Goal: Information Seeking & Learning: Understand process/instructions

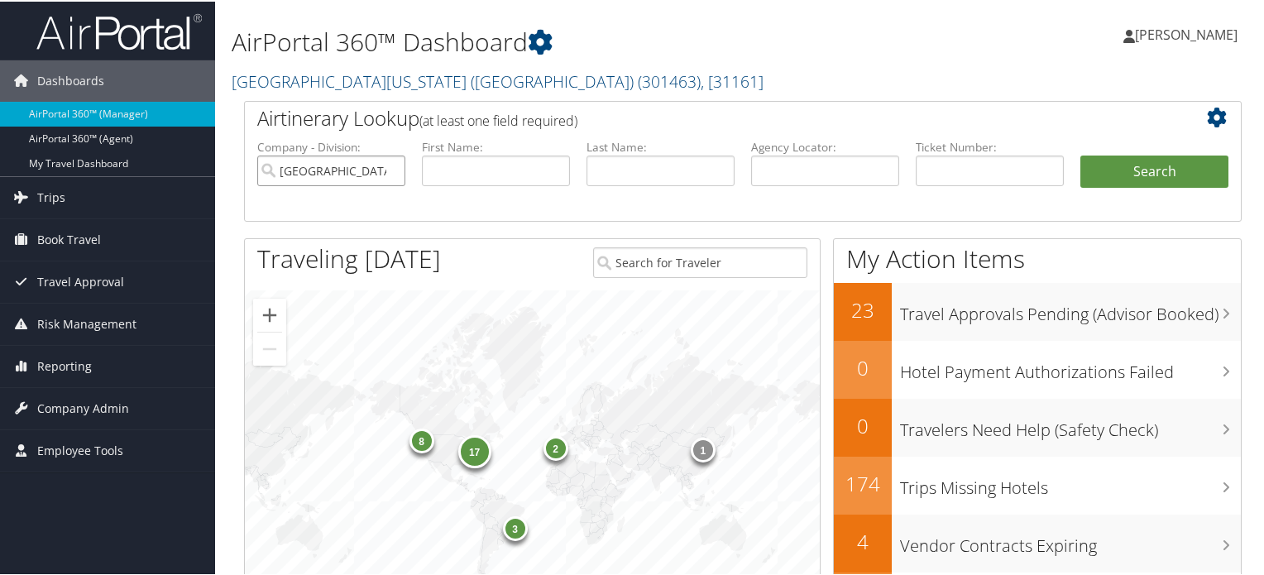
click at [387, 174] on input "University of Southern California (USC)" at bounding box center [331, 169] width 148 height 31
click at [355, 164] on input "search" at bounding box center [331, 169] width 148 height 31
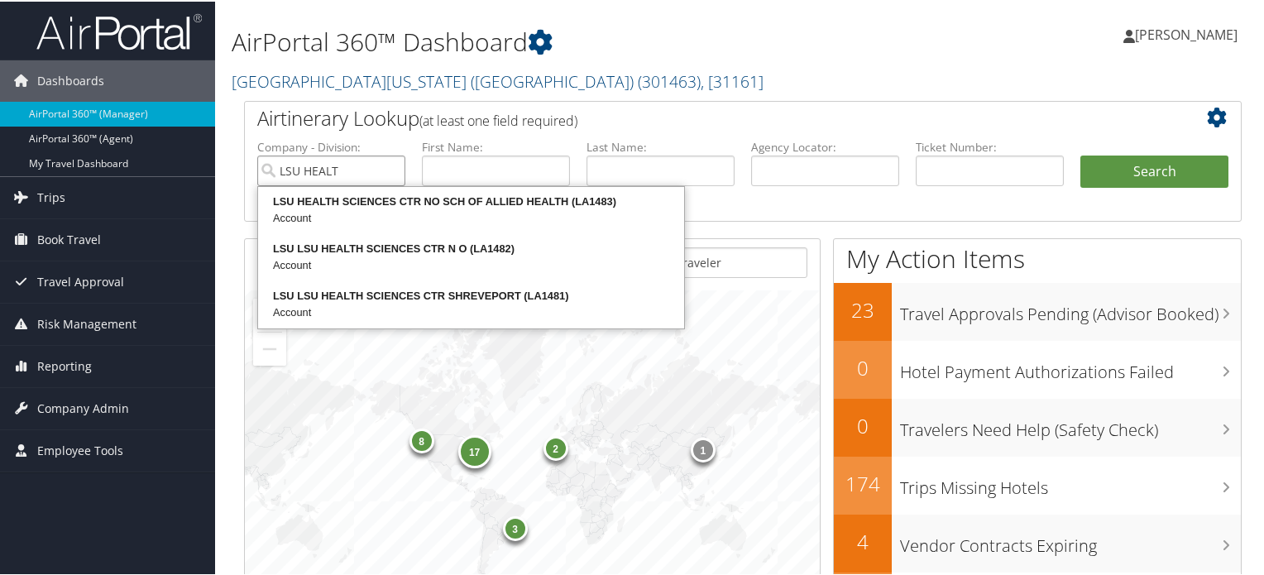
type input "LSU HEALTH"
drag, startPoint x: 359, startPoint y: 175, endPoint x: 273, endPoint y: 168, distance: 86.3
click at [273, 168] on input "LSU HEALTH" at bounding box center [331, 169] width 148 height 31
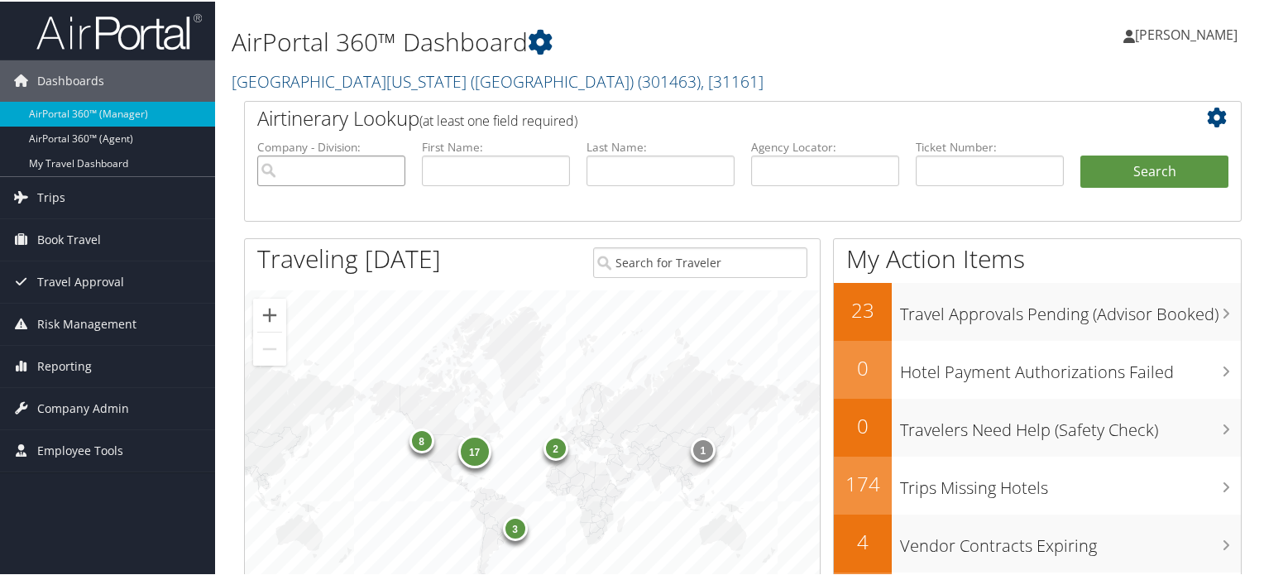
paste input "search"
click at [321, 167] on input "search" at bounding box center [331, 169] width 148 height 31
click at [319, 165] on input "search" at bounding box center [331, 169] width 148 height 31
paste input "TRANSPORTATION DOTD INTERMODAL TRANSP"
type input "SOLA TRANSPORTATION DOTD INTERMODAL TRANSP"
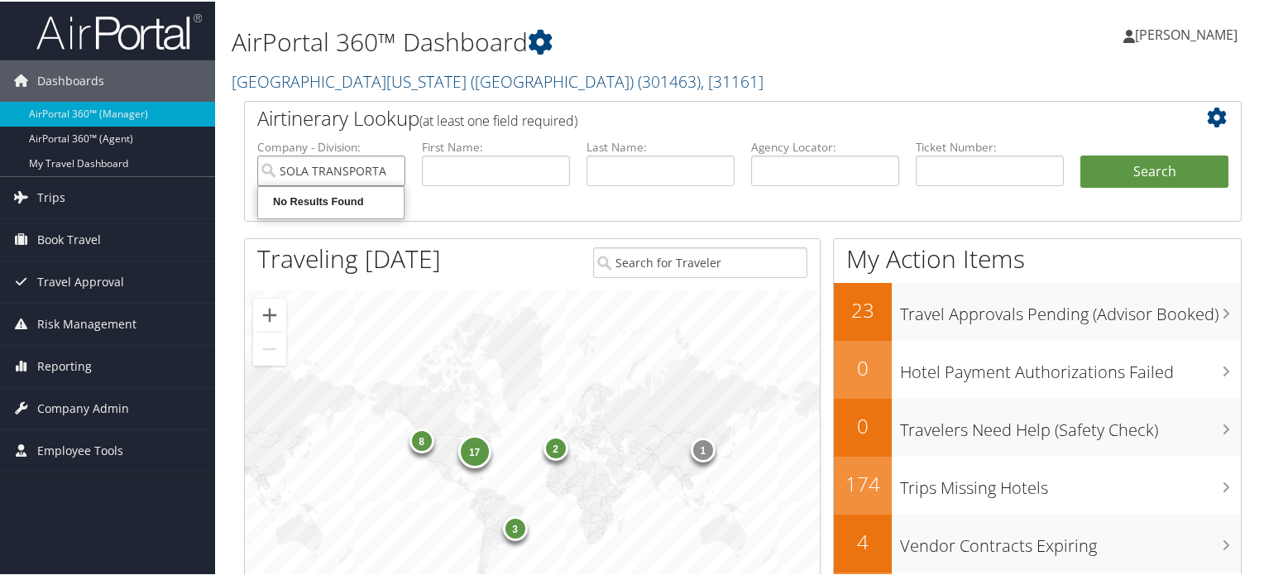
drag, startPoint x: 280, startPoint y: 175, endPoint x: 270, endPoint y: 168, distance: 12.6
click at [270, 168] on input "SOLA TRANSPORTATION DOTD INTERMODAL TRANSP" at bounding box center [331, 169] width 148 height 31
paste input "TRANSPORTATION DOTD INTERMODAL TRANSP"
type input "TRANSPORTATION DOTD INTERMODAL TRANSP"
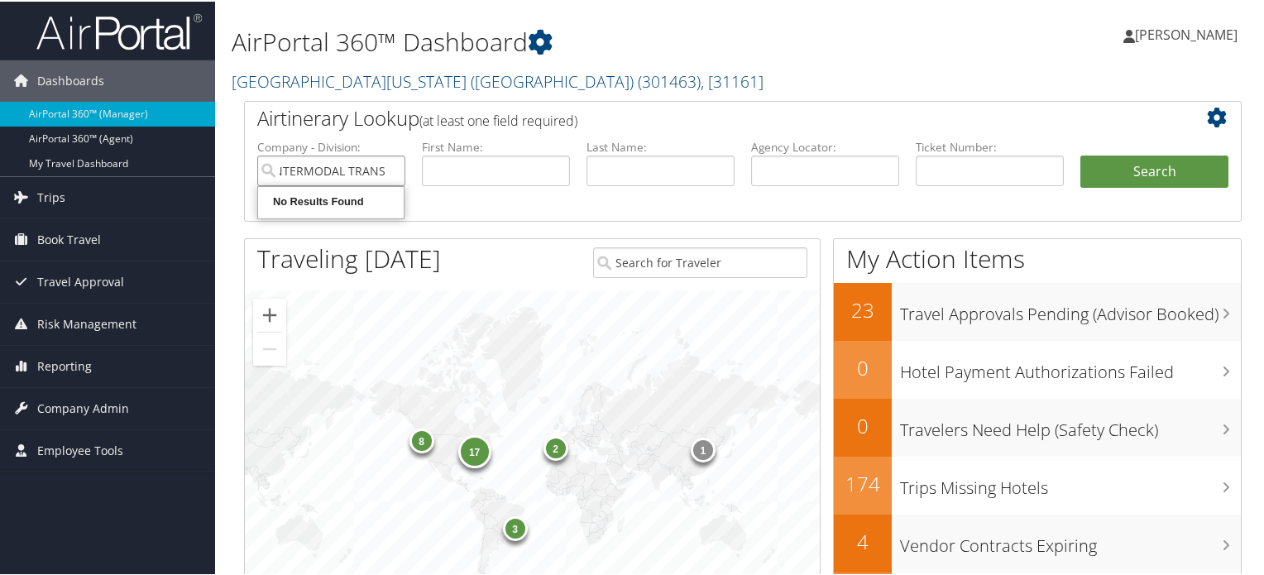
click at [305, 169] on input "TRANSPORTATION DOTD INTERMODAL TRANSP" at bounding box center [331, 169] width 148 height 31
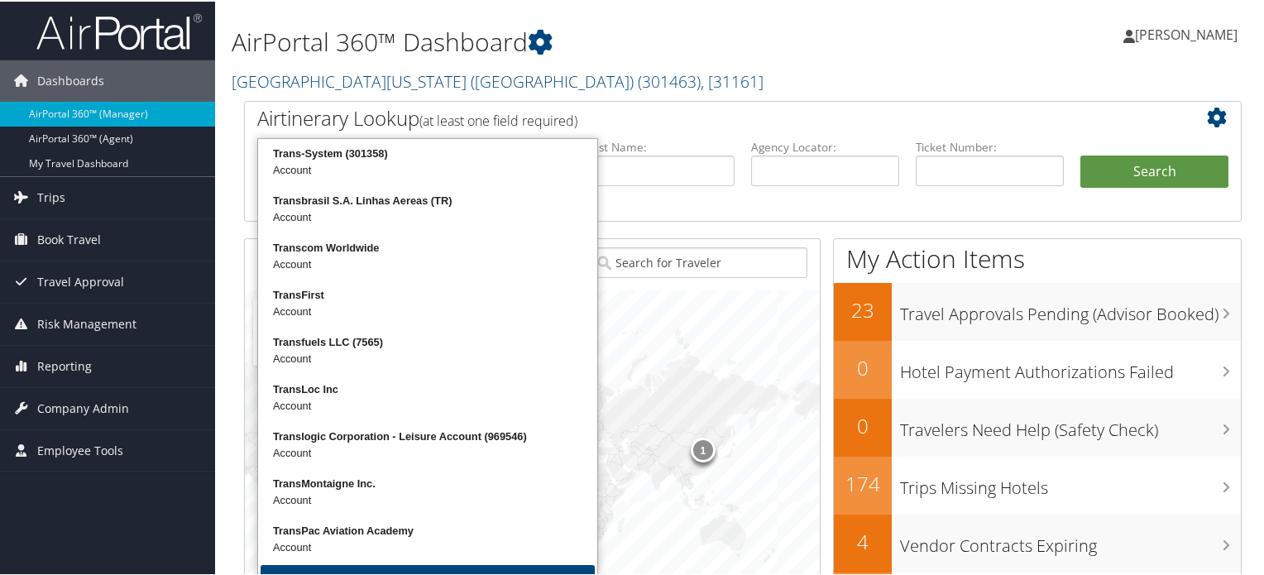
type input "T"
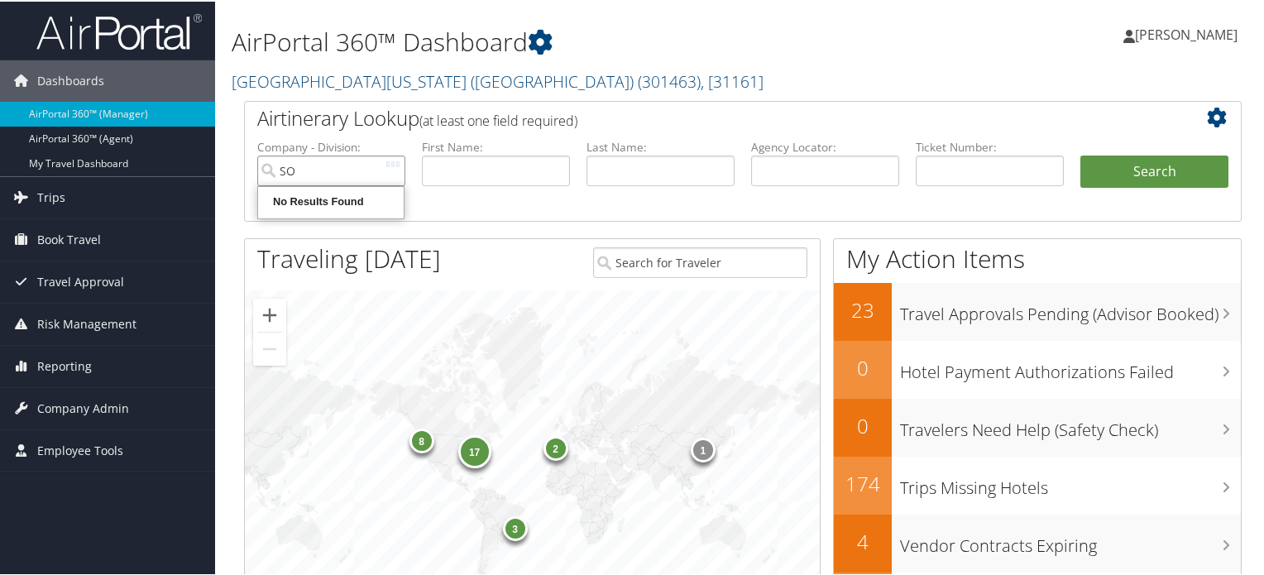
type input "S"
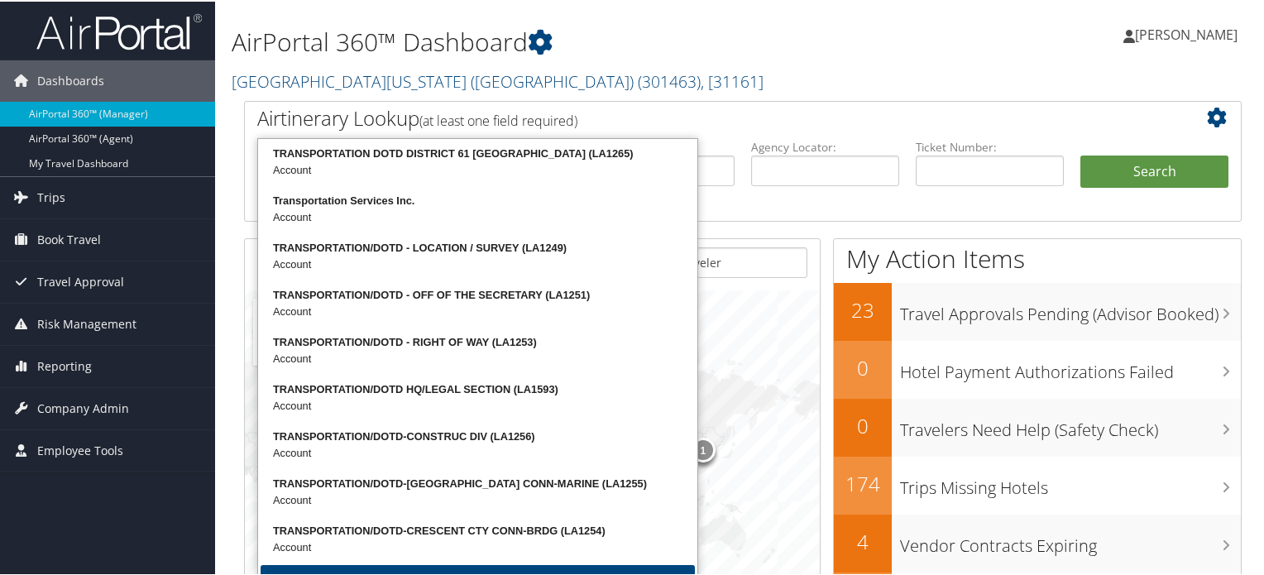
type input "TRANSPORTATION"
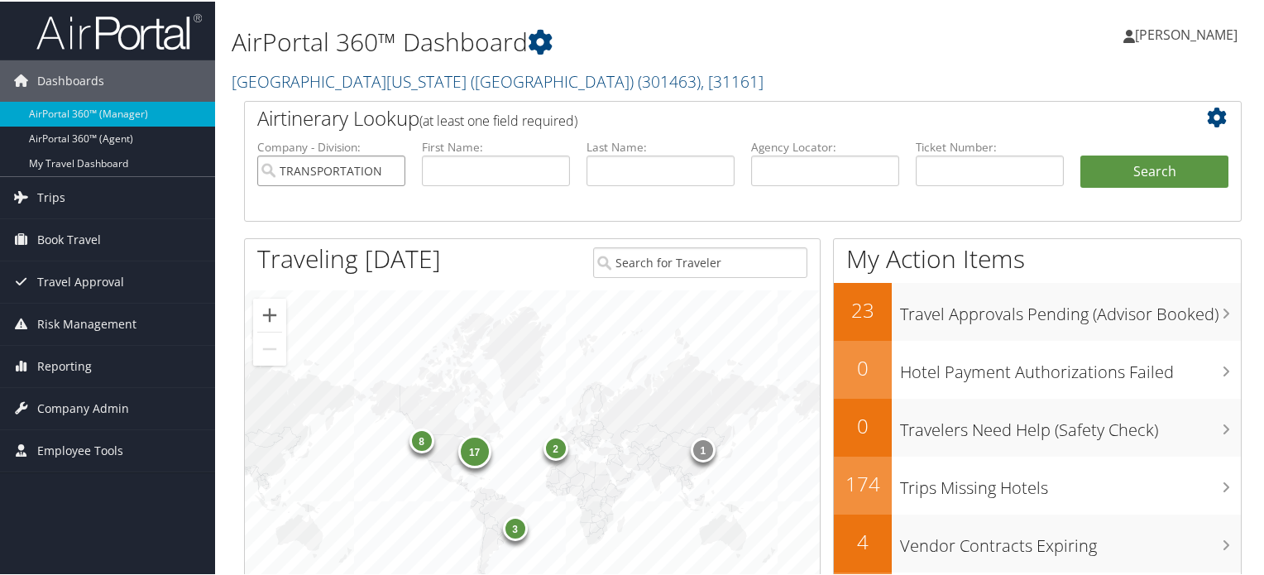
click at [351, 176] on input "TRANSPORTATION" at bounding box center [331, 169] width 148 height 31
click at [351, 176] on input "search" at bounding box center [331, 169] width 148 height 31
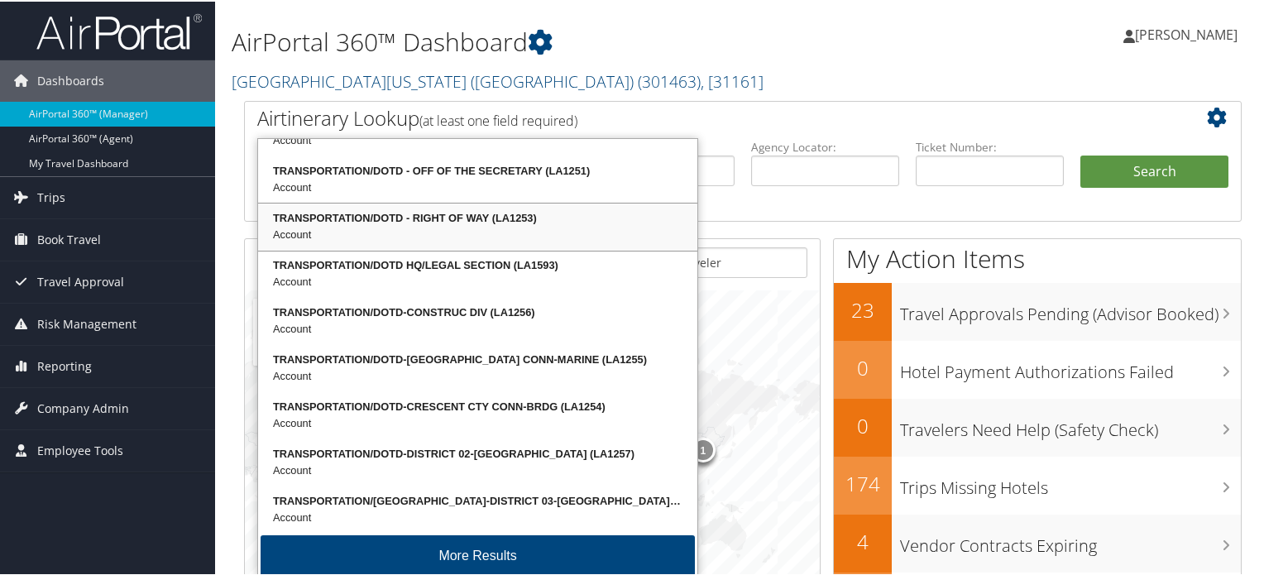
scroll to position [40, 0]
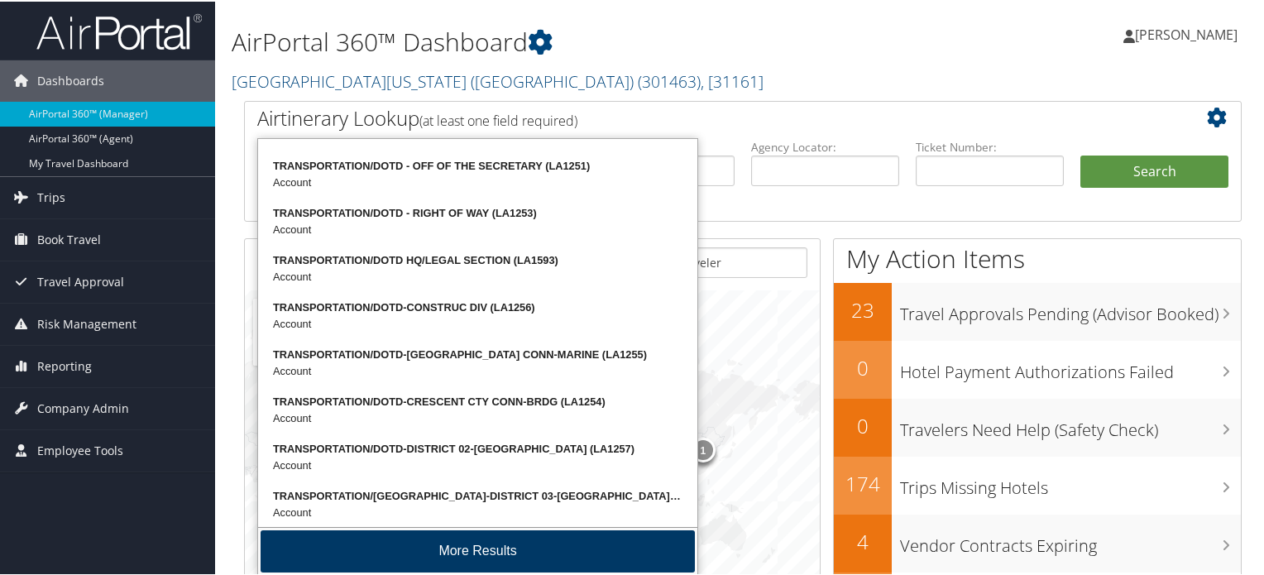
click at [447, 541] on button "More Results" at bounding box center [478, 550] width 434 height 42
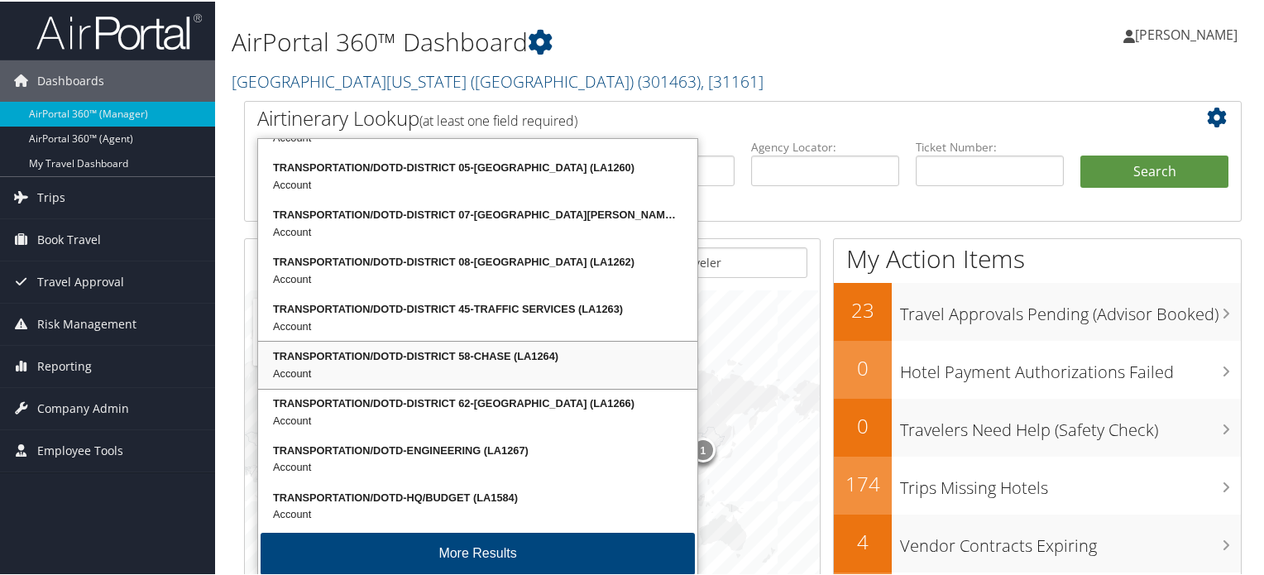
scroll to position [450, 0]
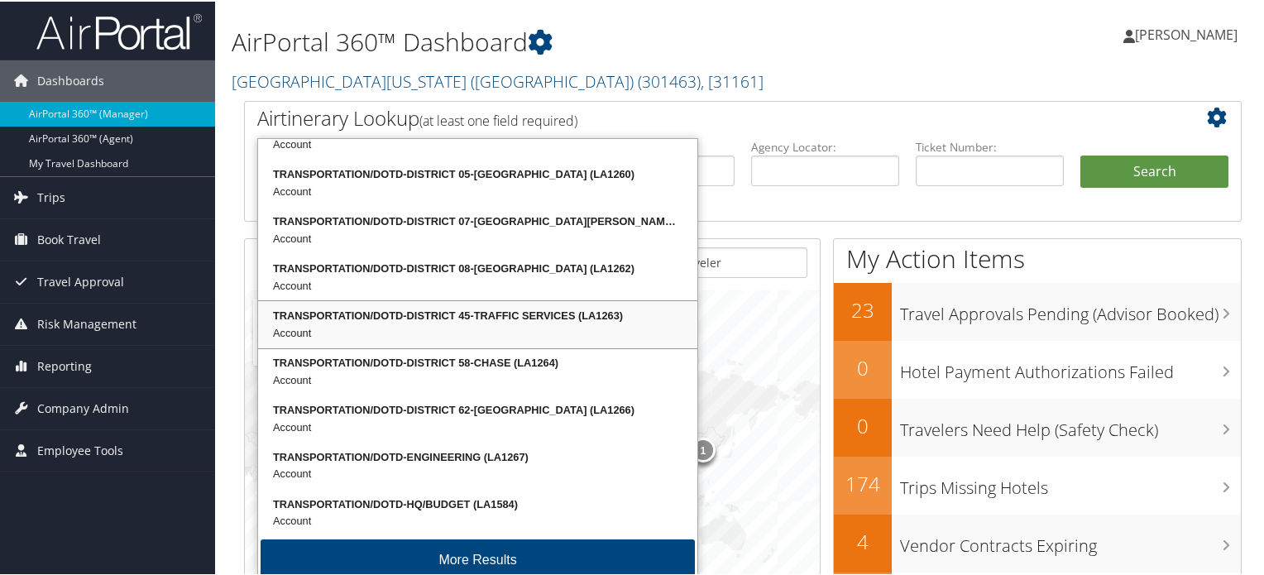
type input "TRANSPORTATION/DOTD"
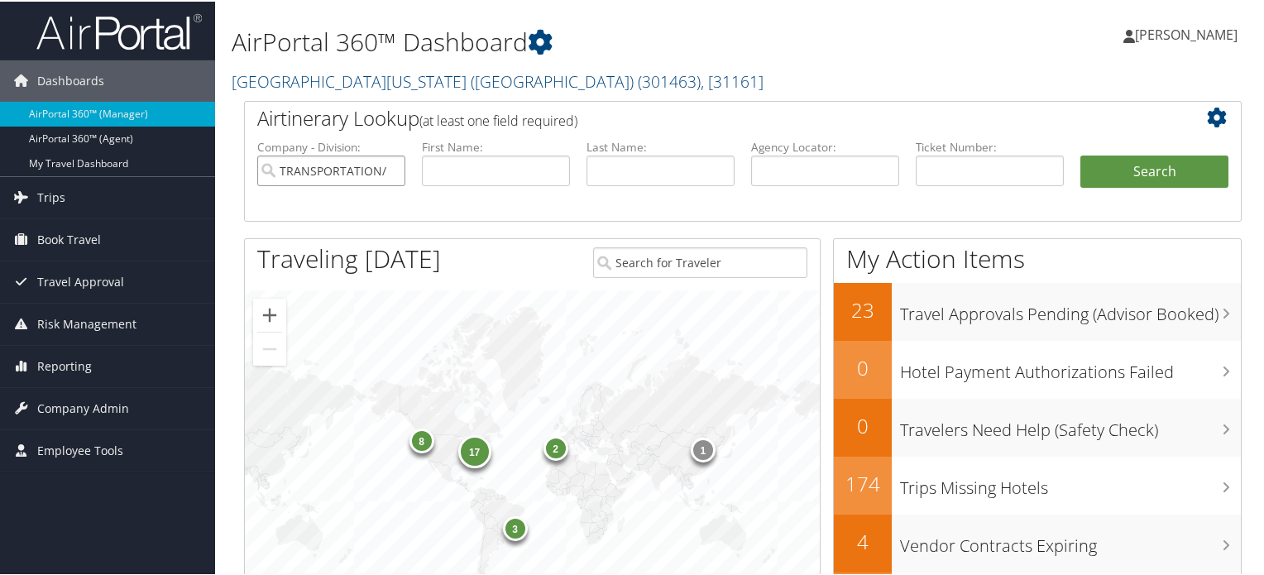
click at [336, 178] on input "TRANSPORTATION/DOTD" at bounding box center [331, 169] width 148 height 31
type input "TRANSPORTAION/DOTD"
click at [329, 166] on input "TRANSPORTAION/DOTD" at bounding box center [331, 169] width 148 height 31
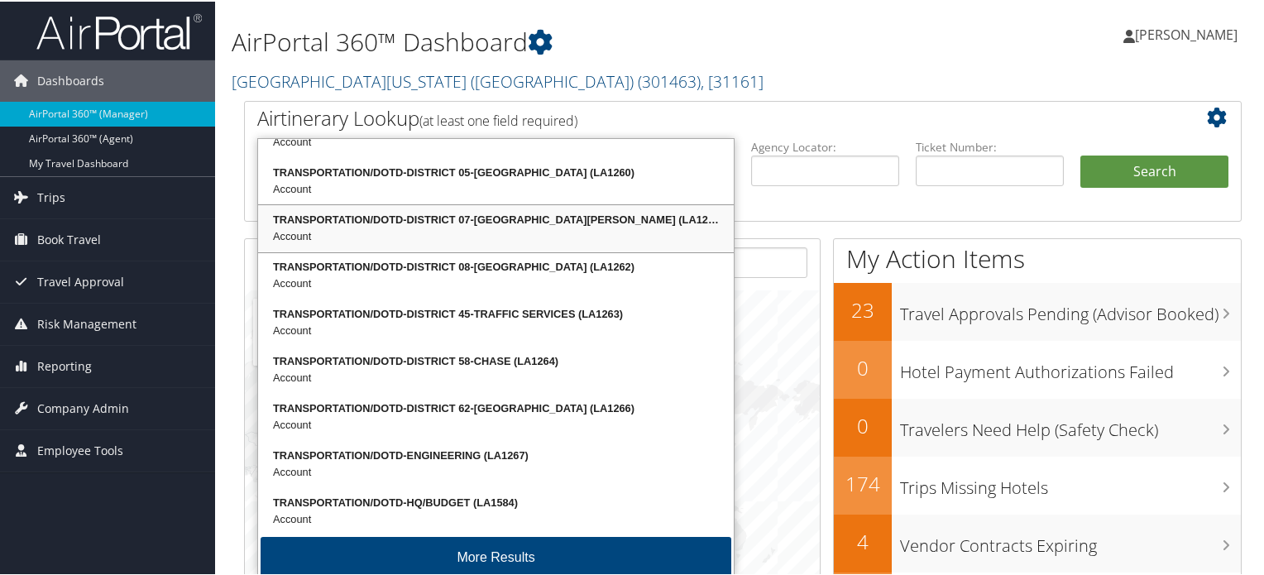
scroll to position [40, 0]
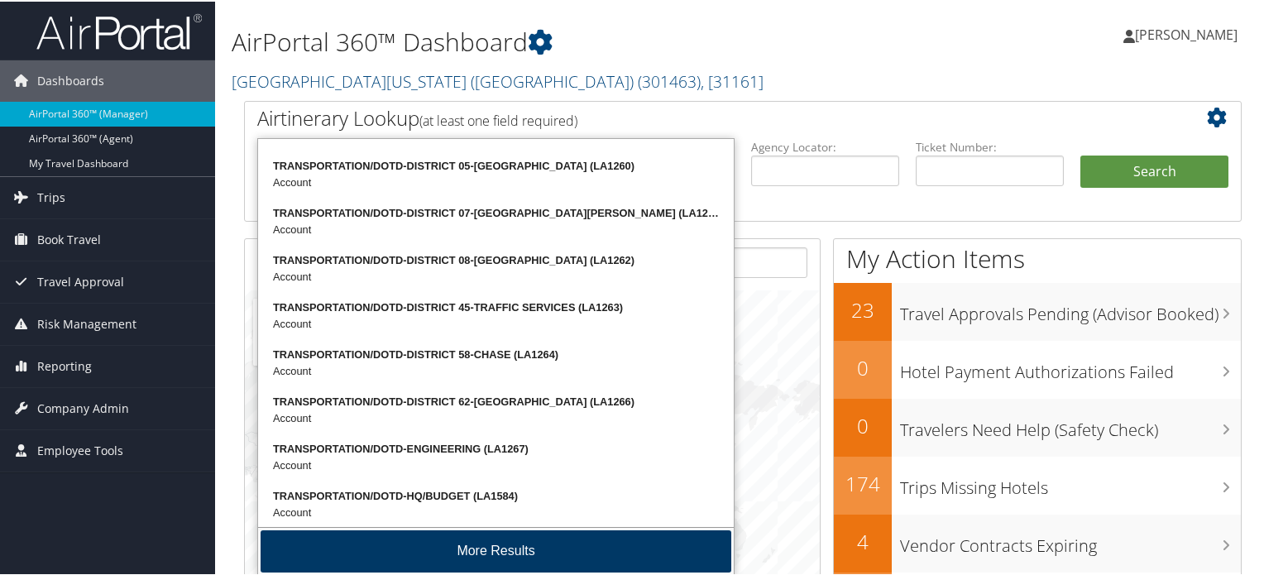
click at [485, 546] on button "More Results" at bounding box center [496, 550] width 471 height 42
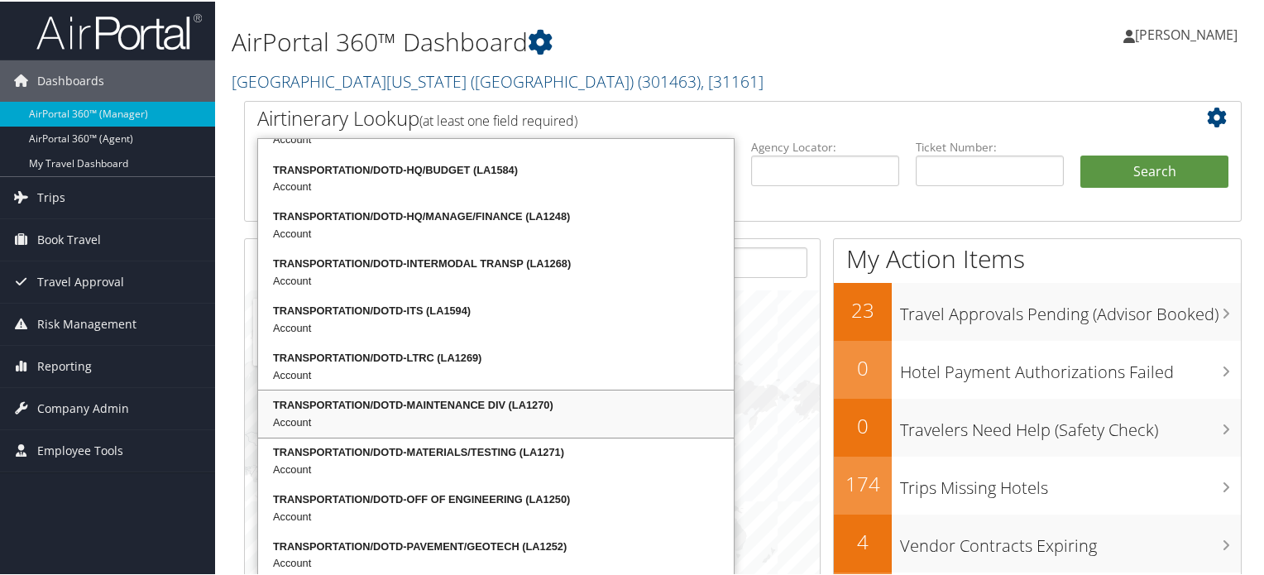
scroll to position [358, 0]
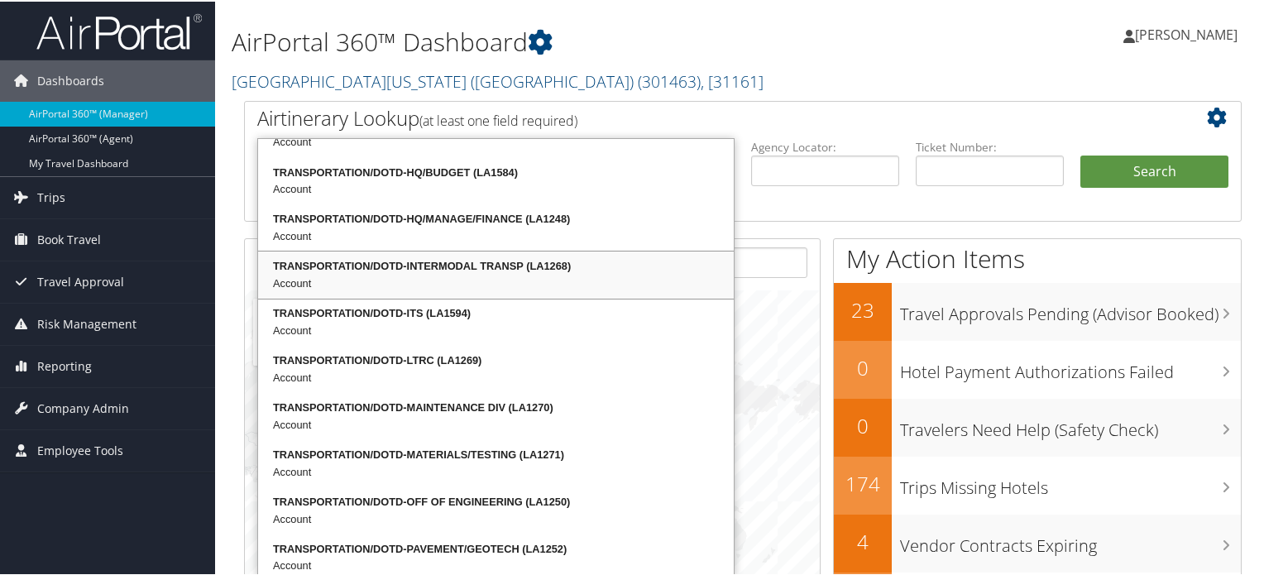
click at [520, 267] on div "TRANSPORTATION/DOTD-INTERMODAL TRANSP (LA1268)" at bounding box center [496, 264] width 471 height 17
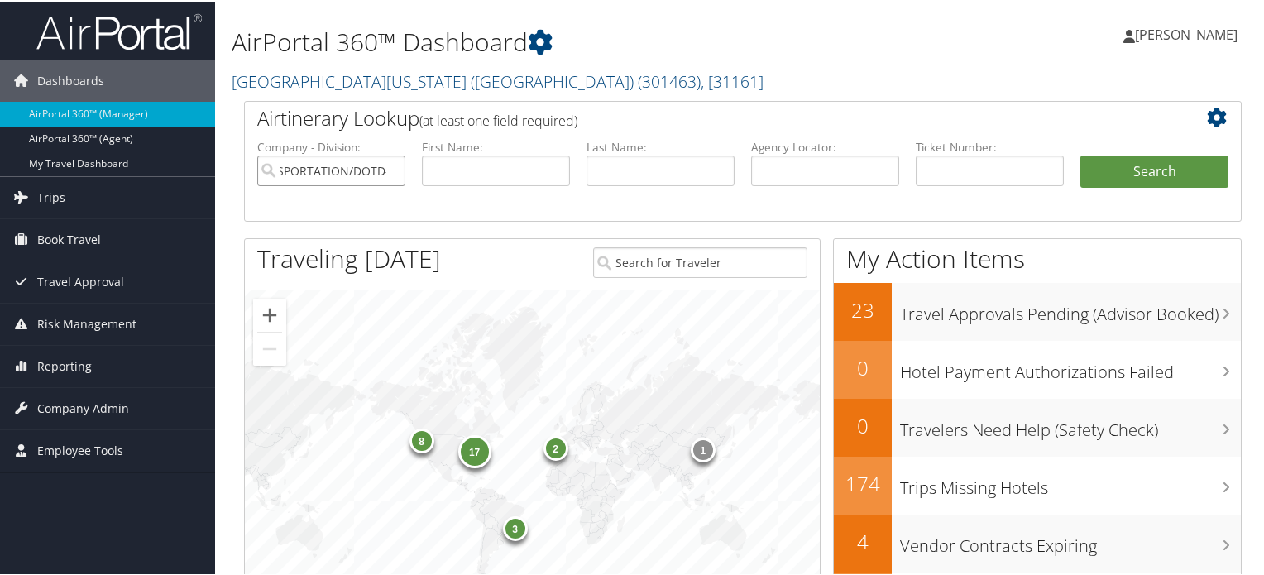
type input "TRANSPORTATION/DOTD-INTERMODAL TRANSP"
click at [1152, 175] on button "Search" at bounding box center [1154, 170] width 148 height 33
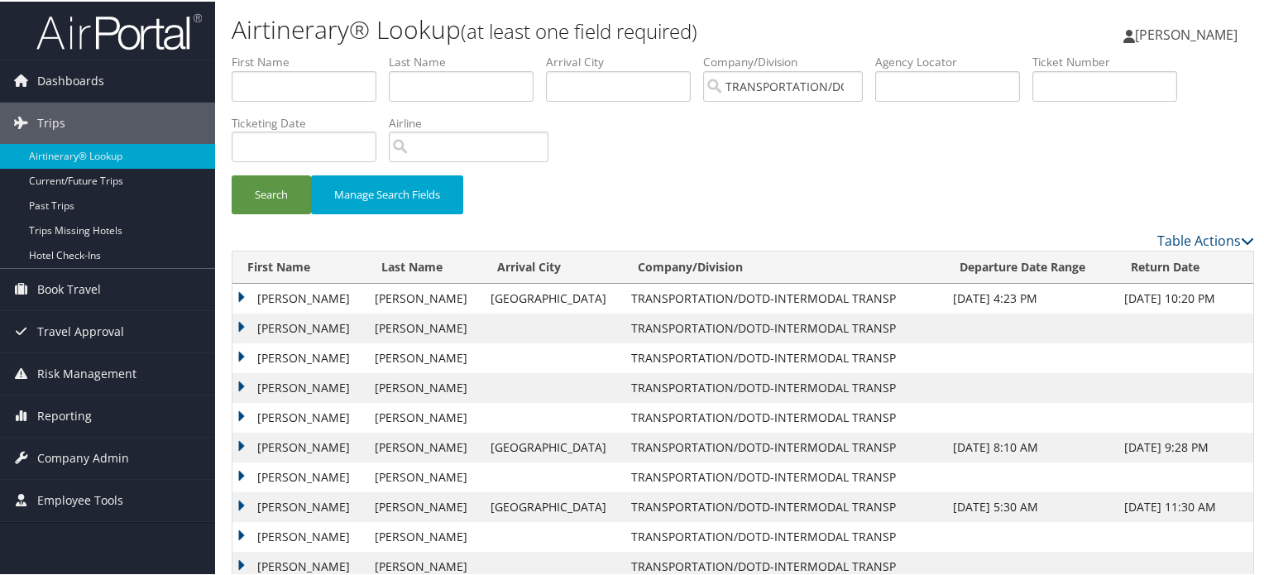
click at [623, 298] on td "TRANSPORTATION/DOTD-INTERMODAL TRANSP" at bounding box center [783, 297] width 321 height 30
drag, startPoint x: 581, startPoint y: 298, endPoint x: 791, endPoint y: 294, distance: 210.1
click at [791, 294] on td "TRANSPORTATION/DOTD-INTERMODAL TRANSP" at bounding box center [783, 297] width 321 height 30
copy td "TRANSPORTATION/DOTD-INTERMODAL TRANSP"
click at [623, 295] on td "TRANSPORTATION/DOTD-INTERMODAL TRANSP" at bounding box center [783, 297] width 321 height 30
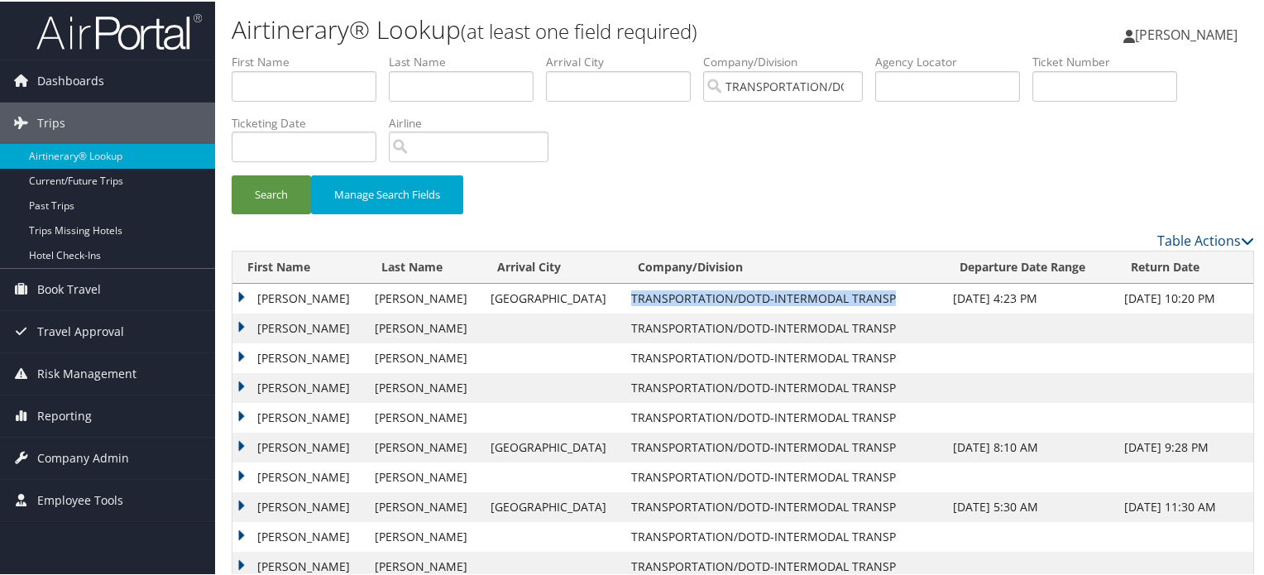
drag, startPoint x: 610, startPoint y: 295, endPoint x: 798, endPoint y: 295, distance: 188.6
click at [798, 295] on td "TRANSPORTATION/DOTD-INTERMODAL TRANSP" at bounding box center [783, 297] width 321 height 30
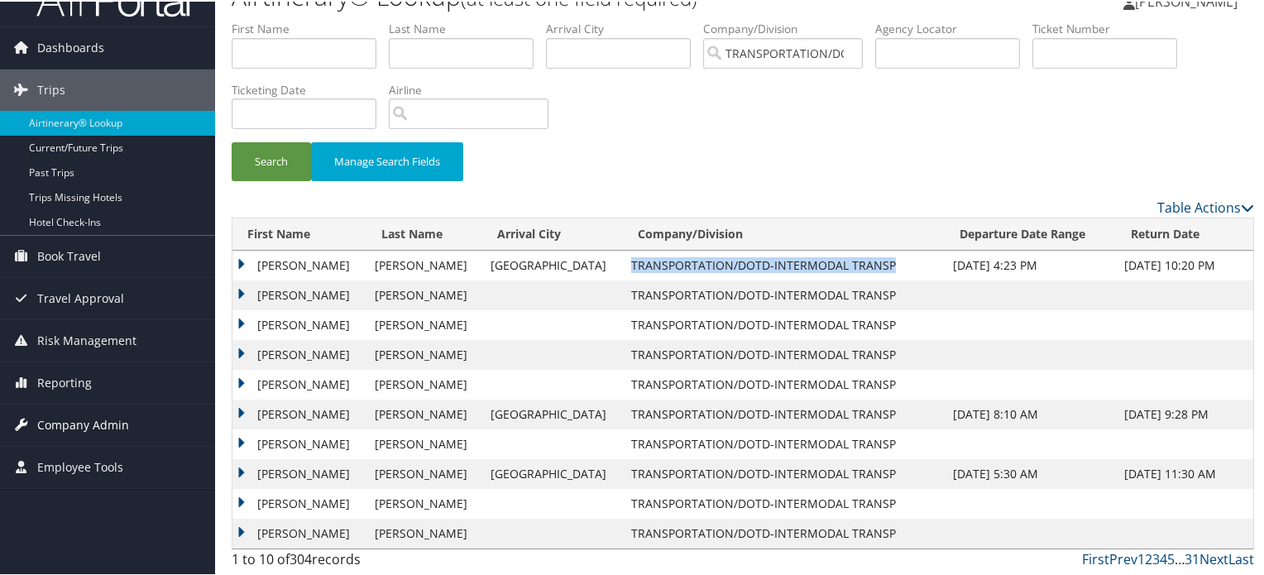
click at [72, 414] on span "Company Admin" at bounding box center [83, 423] width 92 height 41
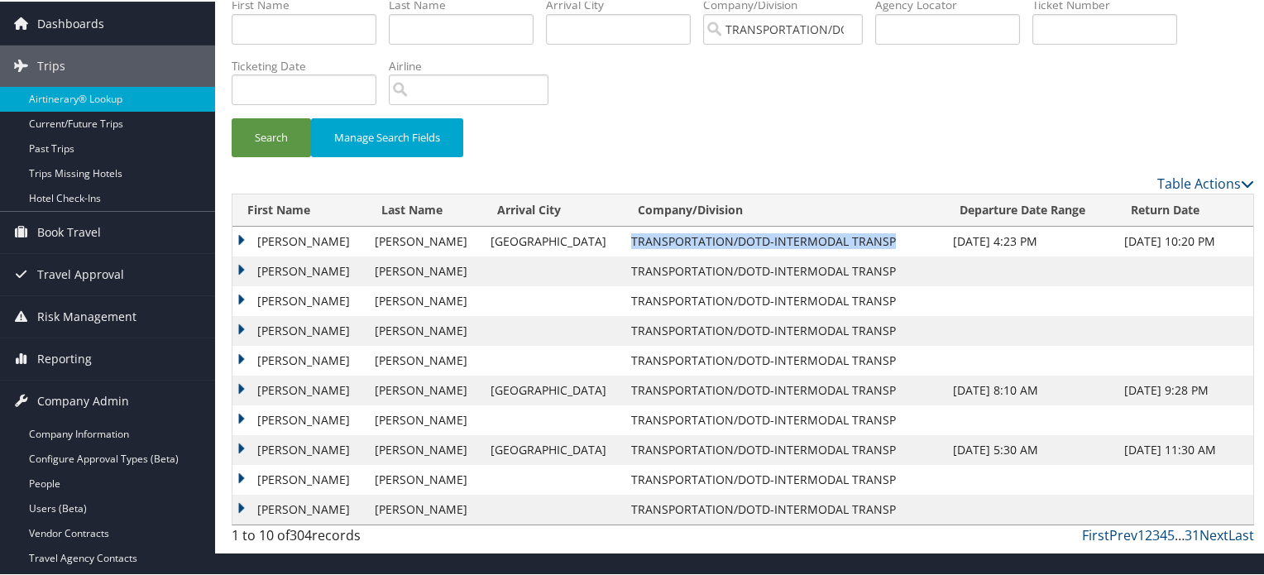
scroll to position [0, 0]
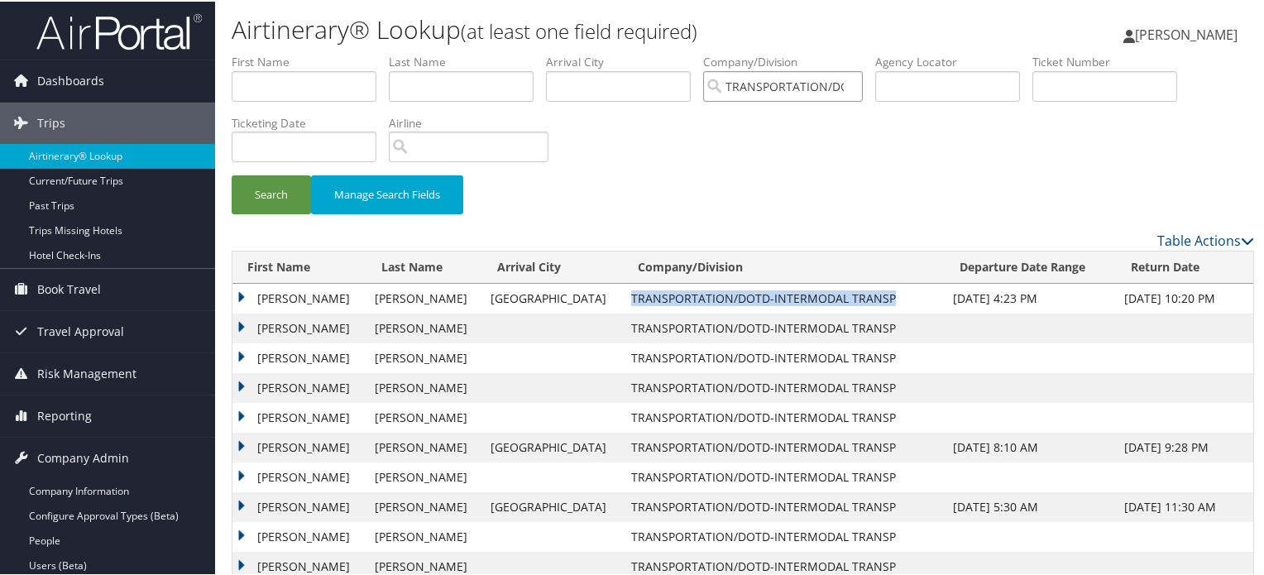
click at [858, 85] on input "TRANSPORTATION/DOTD-INTERMODAL TRANSP" at bounding box center [783, 84] width 160 height 31
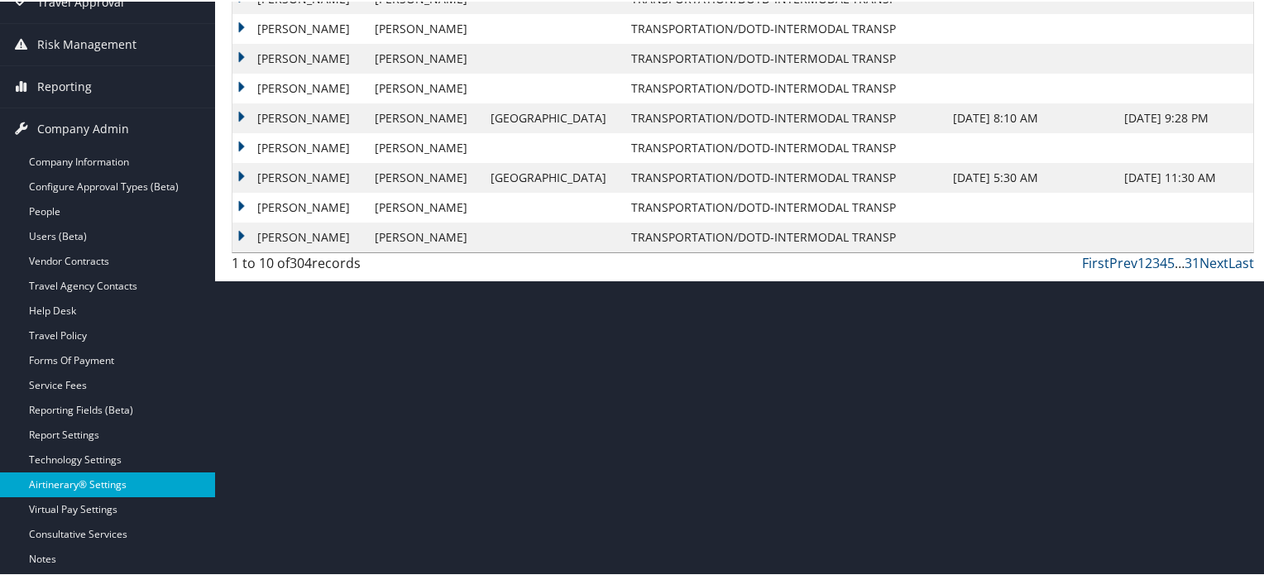
scroll to position [331, 0]
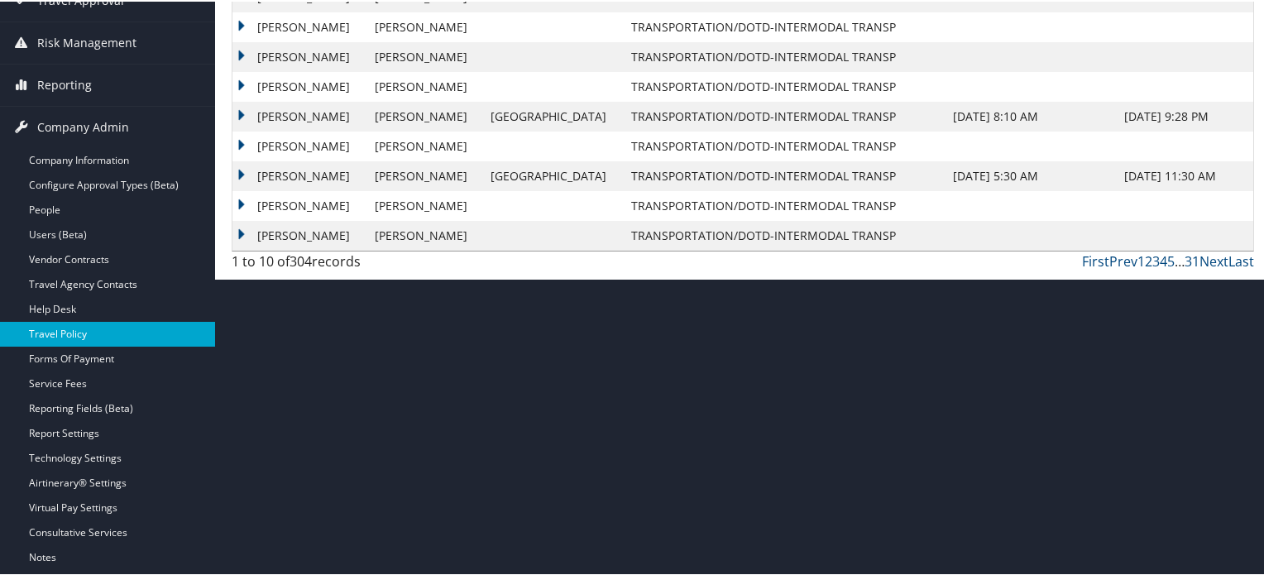
click at [126, 327] on link "Travel Policy" at bounding box center [107, 332] width 215 height 25
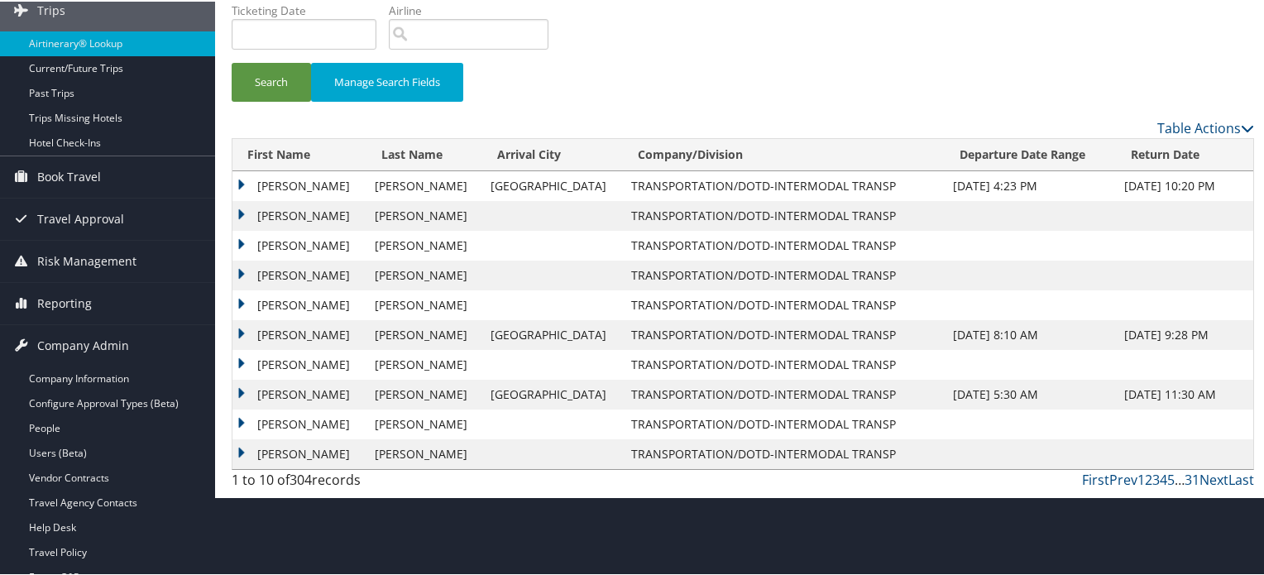
scroll to position [0, 0]
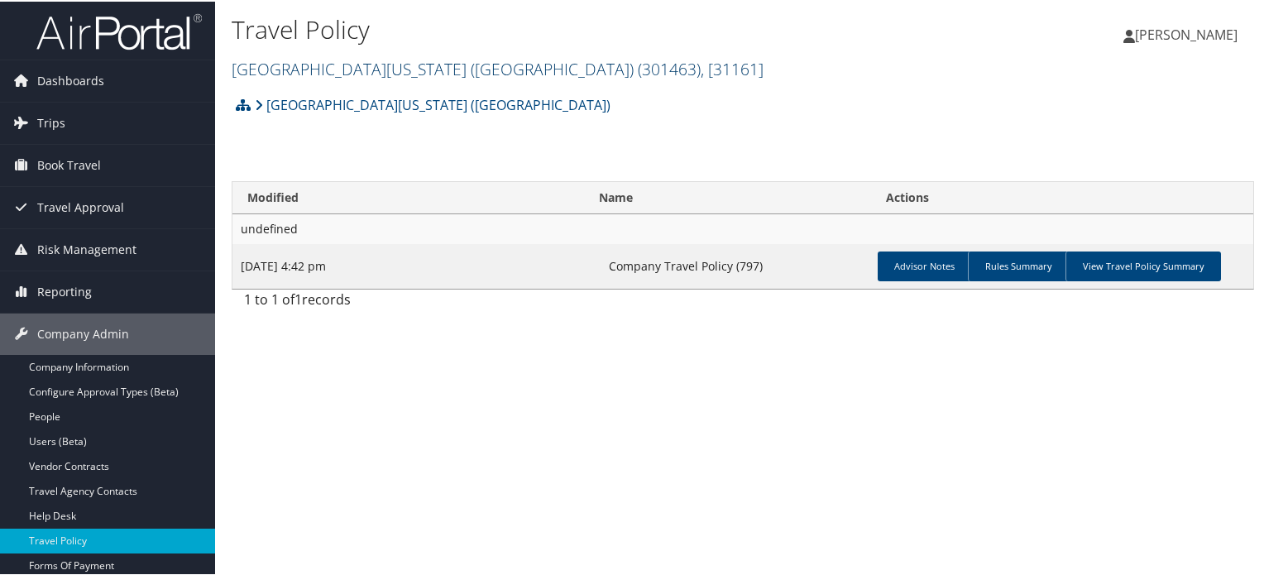
click at [483, 66] on link "[GEOGRAPHIC_DATA][US_STATE] ([GEOGRAPHIC_DATA]) ( 301463 ) , [ 31161 ]" at bounding box center [498, 67] width 532 height 22
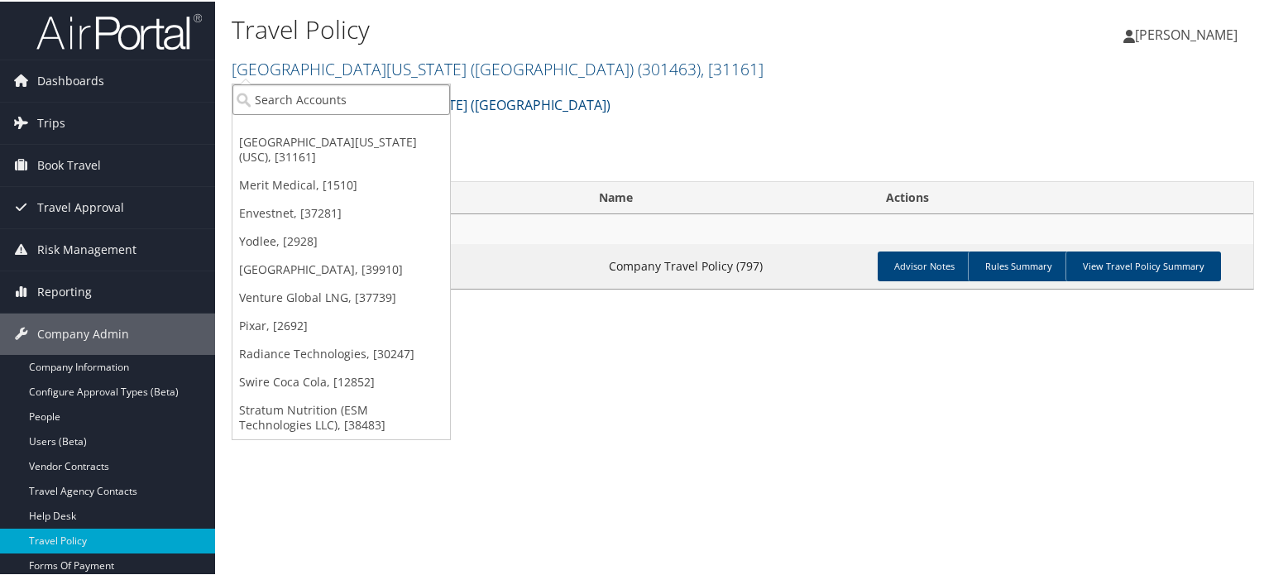
click at [378, 102] on input "search" at bounding box center [341, 98] width 218 height 31
type input "venture"
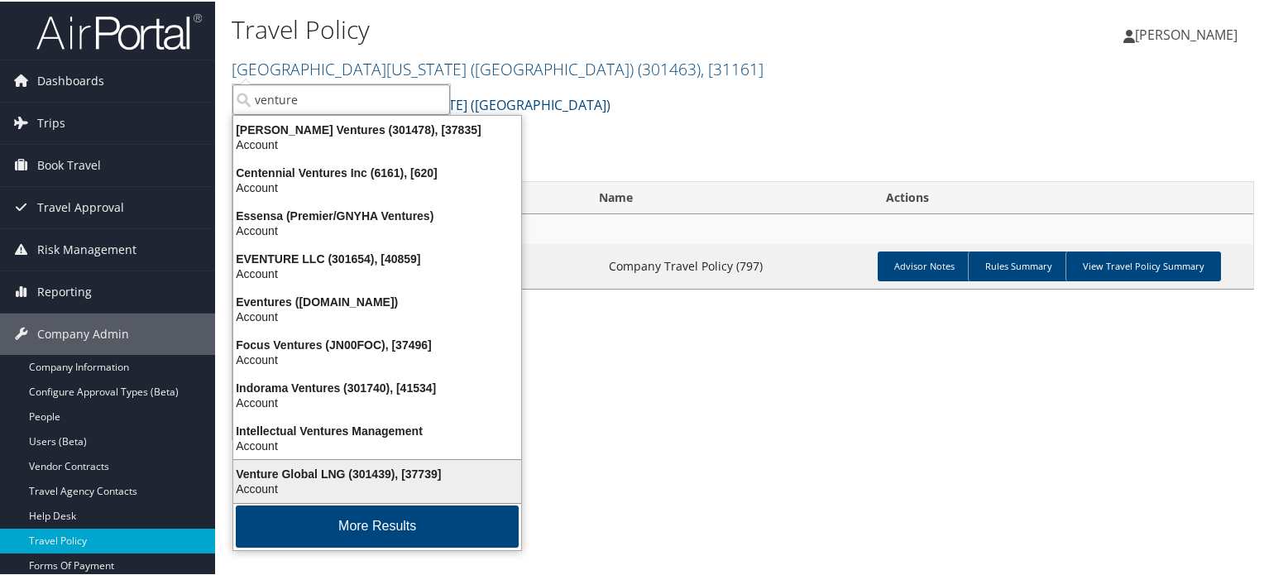
click at [328, 480] on div "Account" at bounding box center [377, 487] width 308 height 15
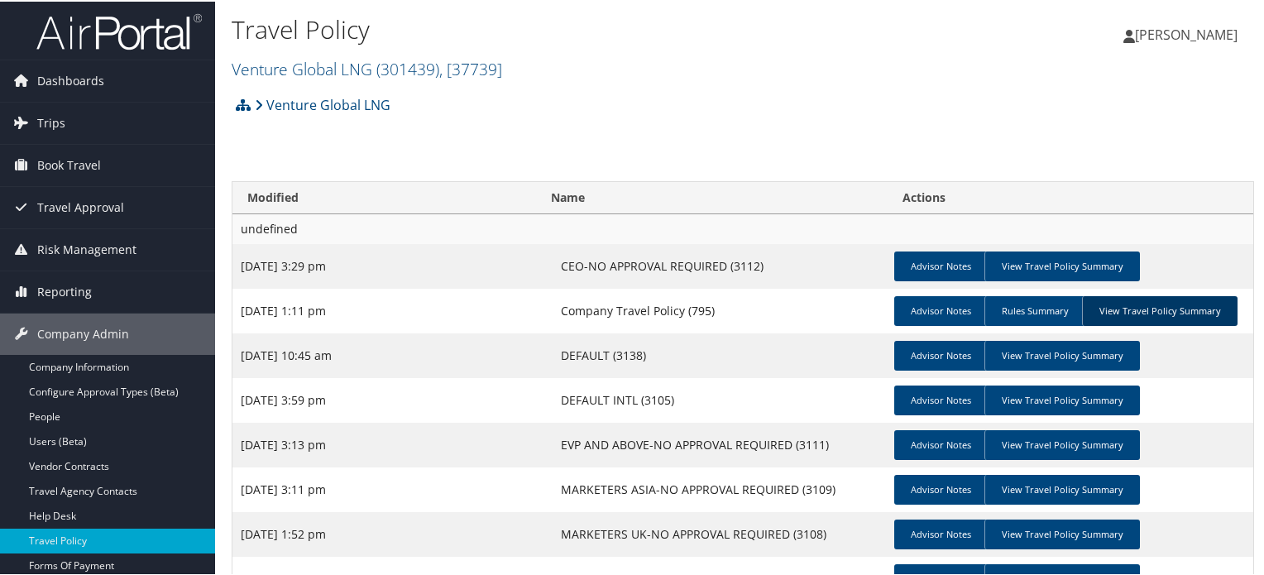
click at [1134, 311] on link "View Travel Policy Summary" at bounding box center [1159, 309] width 155 height 30
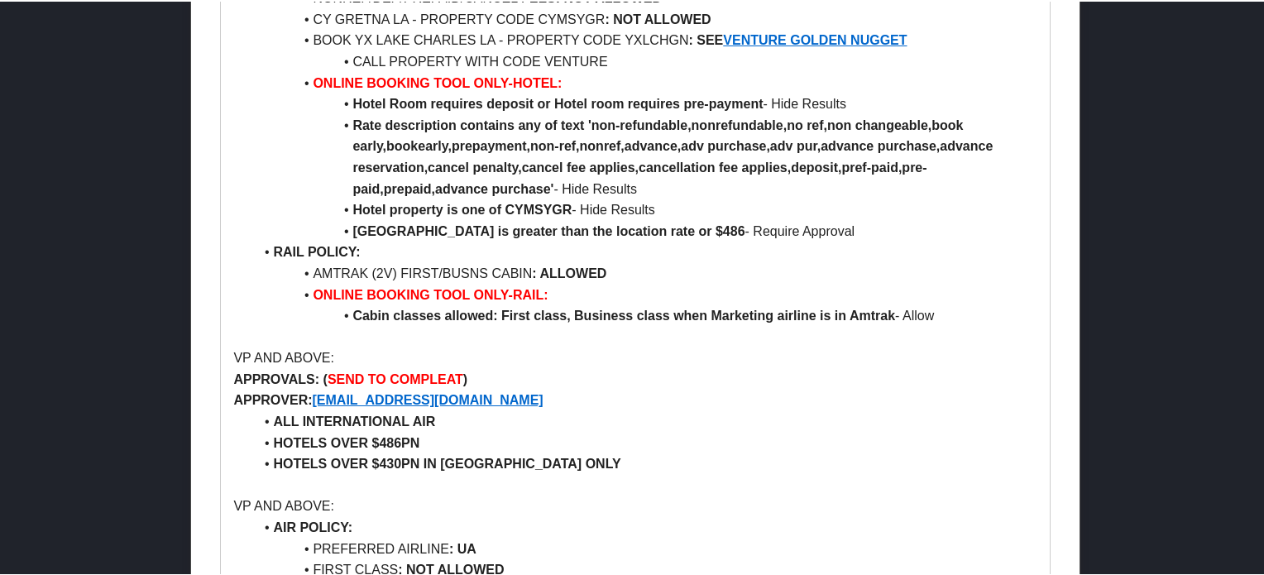
scroll to position [1489, 0]
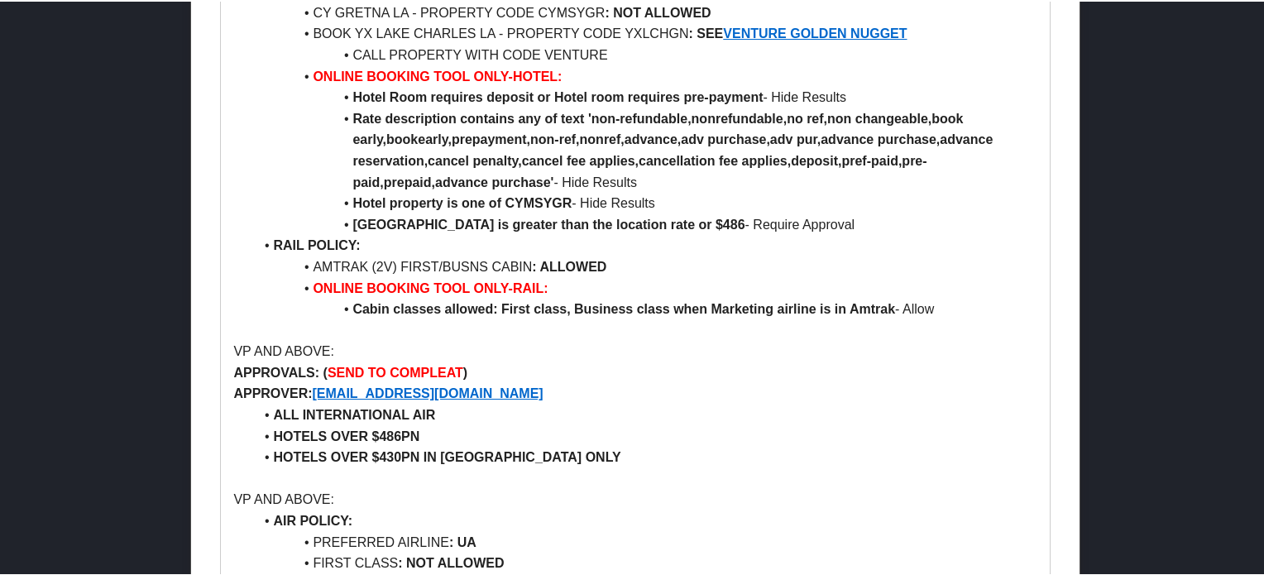
click at [235, 350] on p "VP AND ABOVE:" at bounding box center [634, 350] width 803 height 22
drag, startPoint x: 235, startPoint y: 350, endPoint x: 311, endPoint y: 347, distance: 76.1
click at [311, 347] on p "VP AND ABOVE:" at bounding box center [634, 350] width 803 height 22
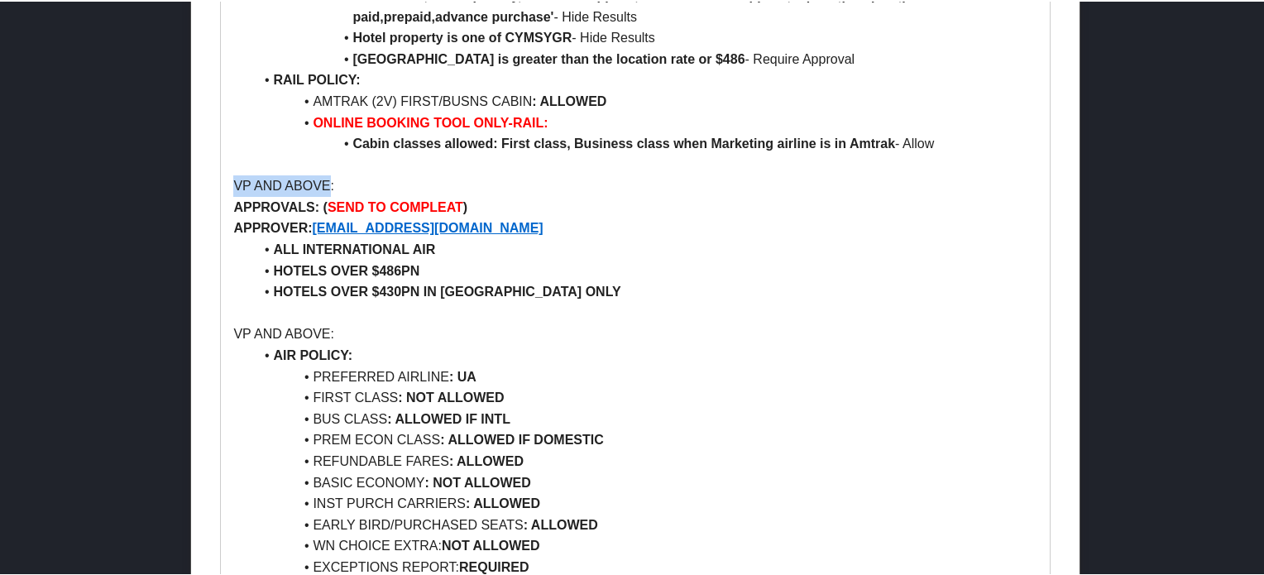
scroll to position [1737, 0]
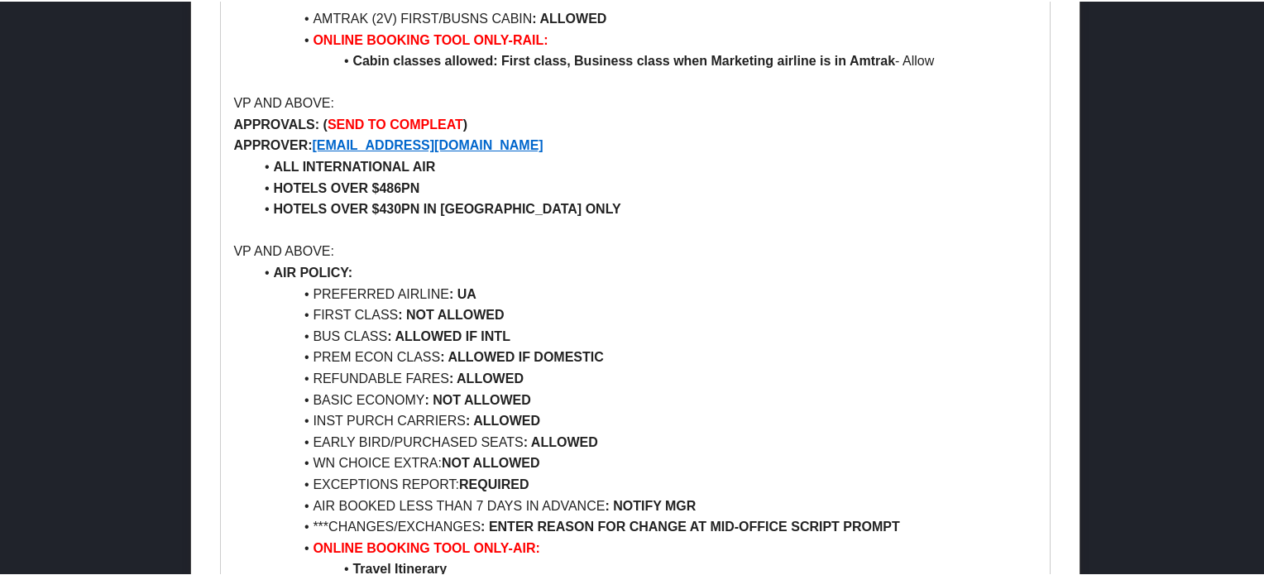
click at [319, 337] on li "BUS CLASS : ALLOWED IF INTL" at bounding box center [644, 335] width 783 height 22
drag, startPoint x: 319, startPoint y: 337, endPoint x: 526, endPoint y: 335, distance: 206.8
click at [526, 335] on li "BUS CLASS : ALLOWED IF INTL" at bounding box center [644, 335] width 783 height 22
click at [323, 332] on li "BUS CLASS : ALLOWED IF INTL" at bounding box center [644, 335] width 783 height 22
drag, startPoint x: 323, startPoint y: 332, endPoint x: 559, endPoint y: 338, distance: 235.8
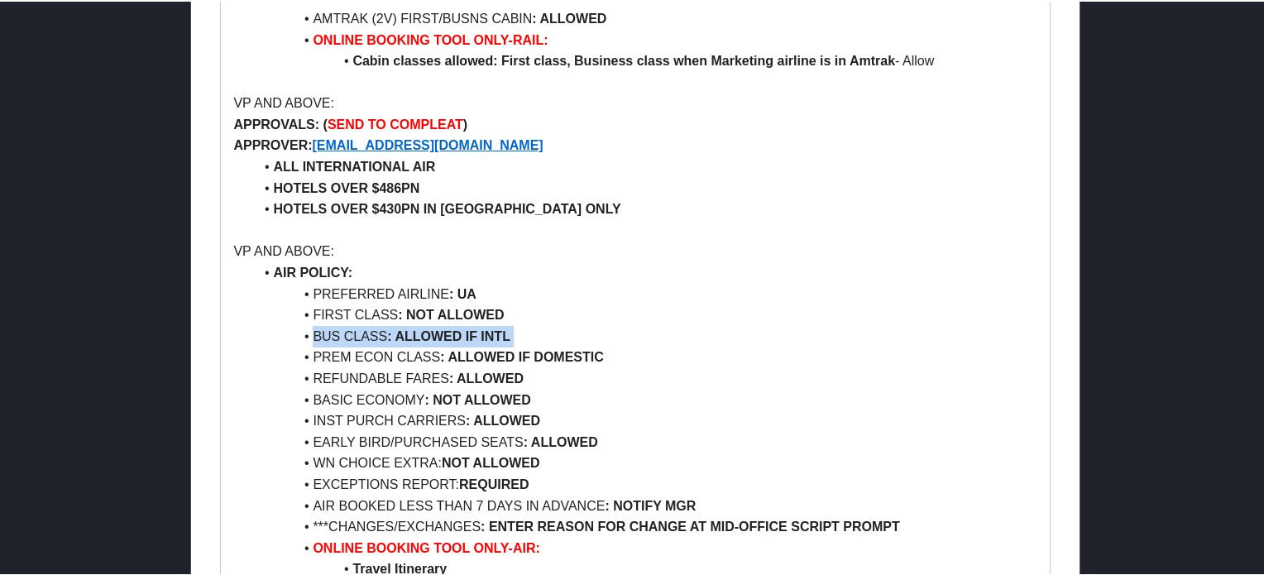
click at [559, 338] on li "BUS CLASS : ALLOWED IF INTL" at bounding box center [644, 335] width 783 height 22
click at [655, 319] on li "FIRST CLASS : NOT ALLOWED" at bounding box center [644, 314] width 783 height 22
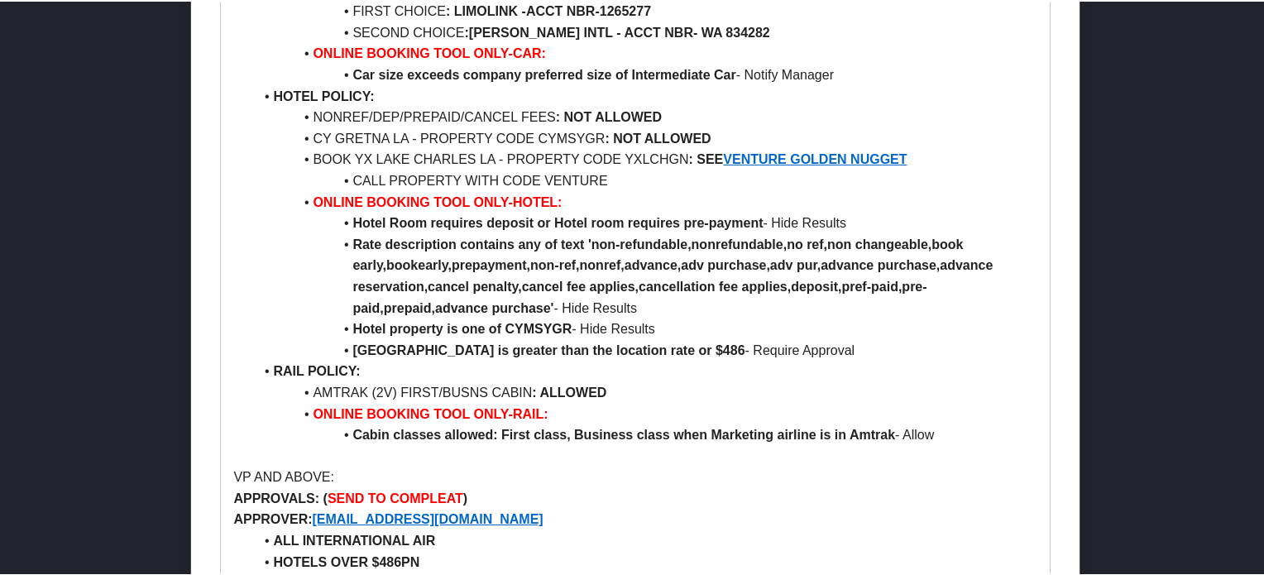
scroll to position [1654, 0]
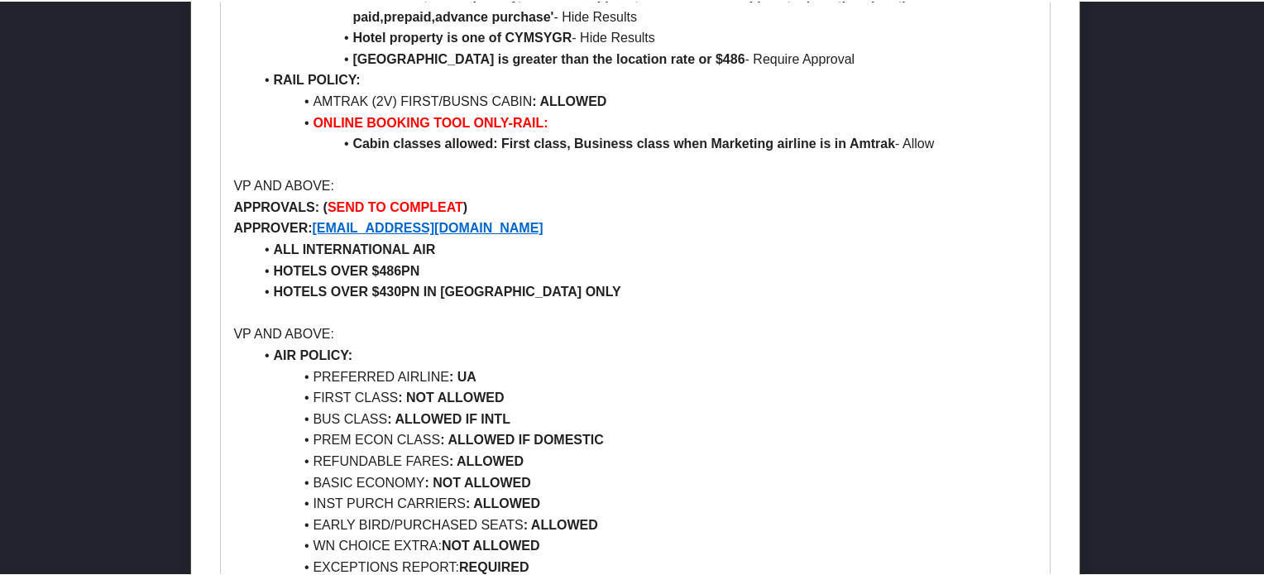
click at [411, 419] on strong ": ALLOWED IF INTL" at bounding box center [448, 417] width 123 height 14
drag, startPoint x: 411, startPoint y: 419, endPoint x: 516, endPoint y: 409, distance: 105.5
click at [516, 409] on li "BUS CLASS : ALLOWED IF INTL" at bounding box center [644, 418] width 783 height 22
click at [651, 409] on li "BUS CLASS : ALLOWED IF INTL" at bounding box center [644, 418] width 783 height 22
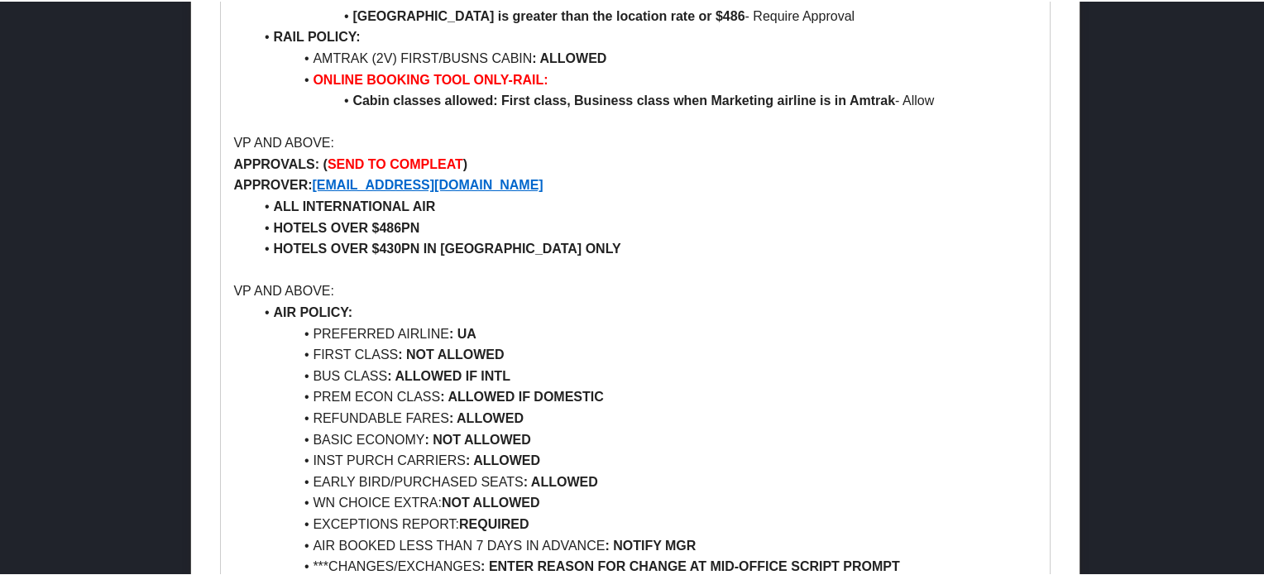
scroll to position [1737, 0]
